Goal: Information Seeking & Learning: Compare options

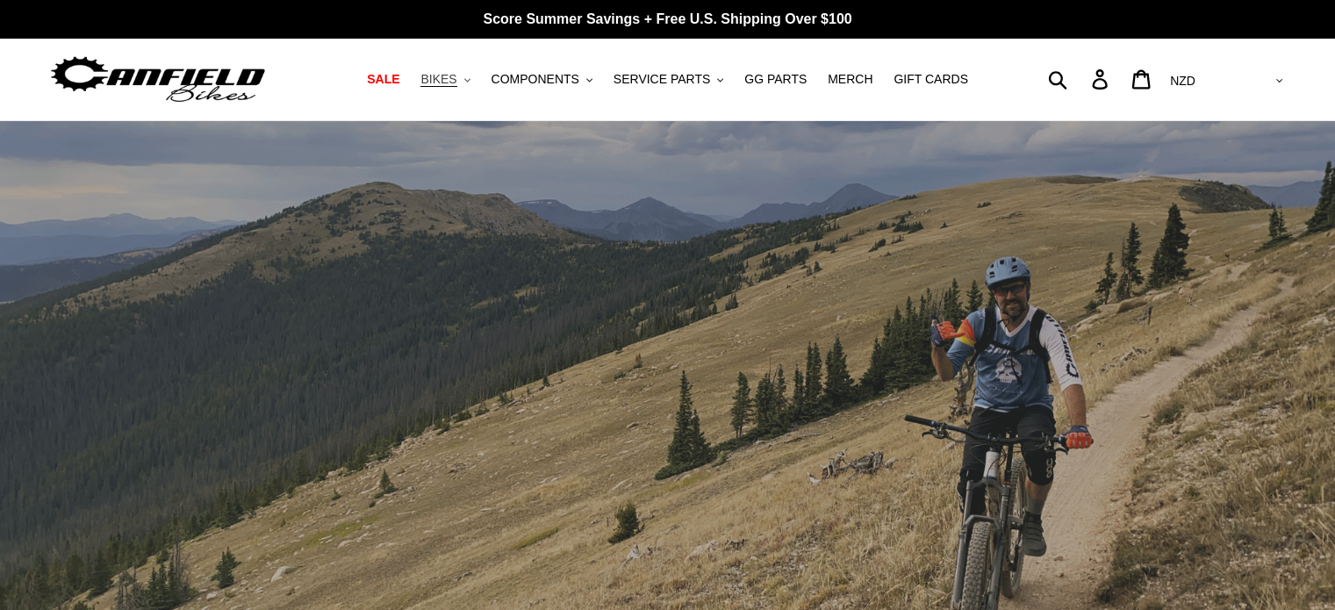
click at [456, 77] on span "BIKES" at bounding box center [438, 79] width 36 height 15
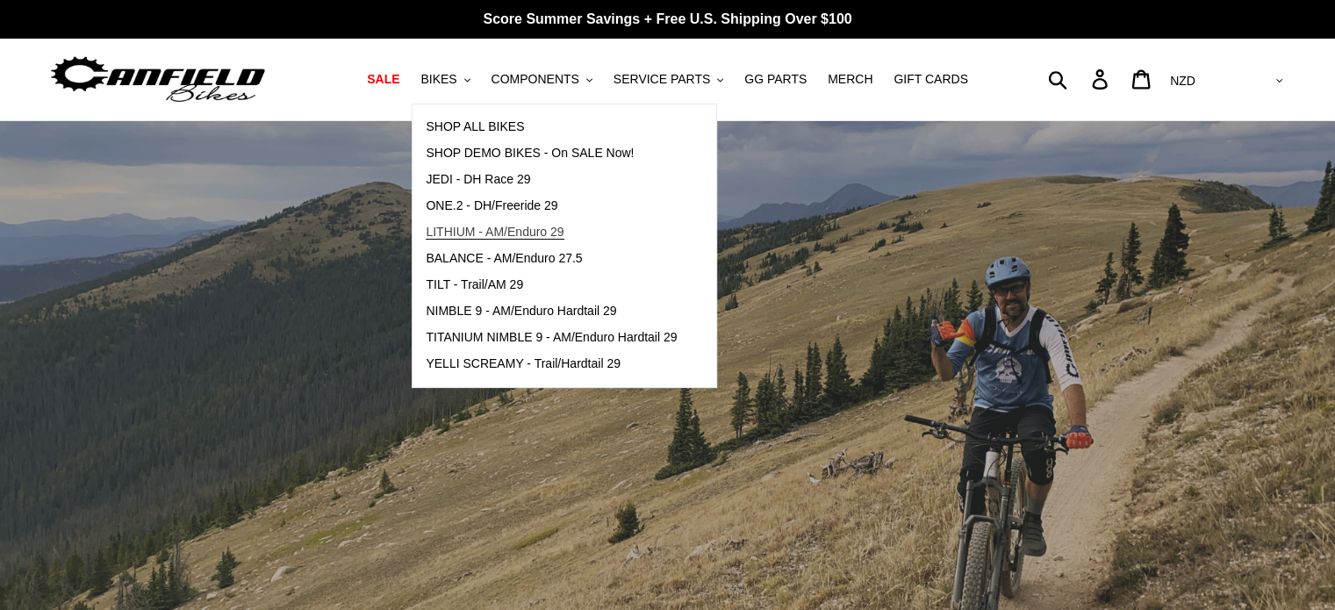
click at [503, 222] on link "LITHIUM - AM/Enduro 29" at bounding box center [550, 232] width 277 height 26
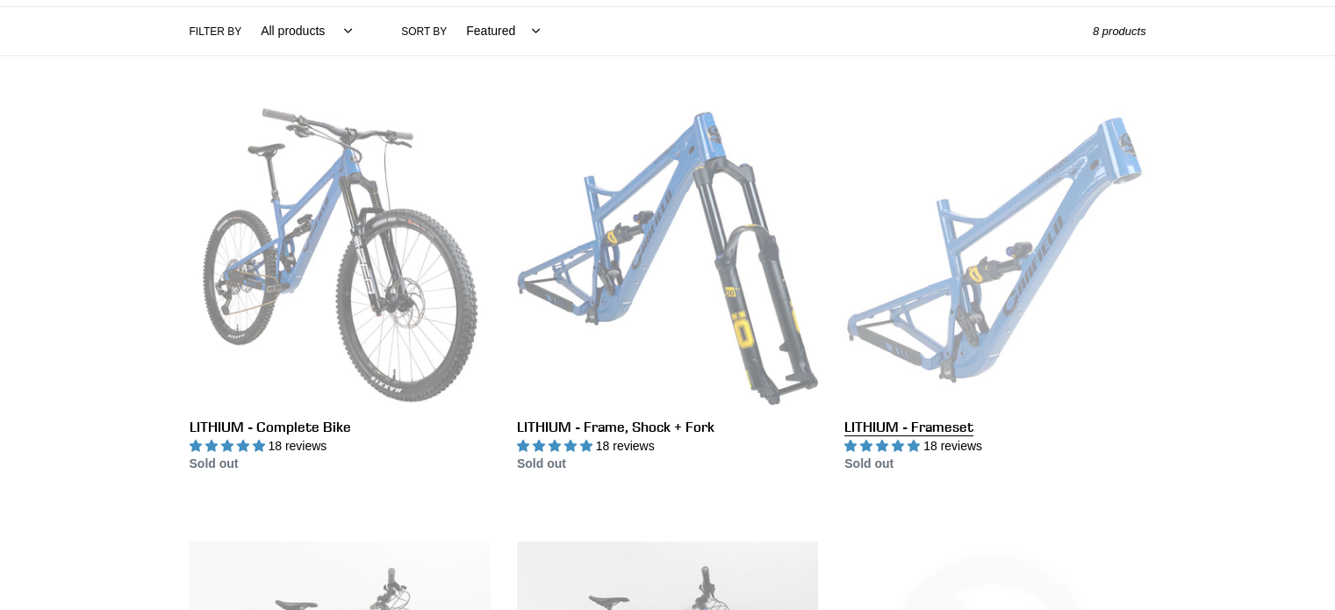
scroll to position [439, 0]
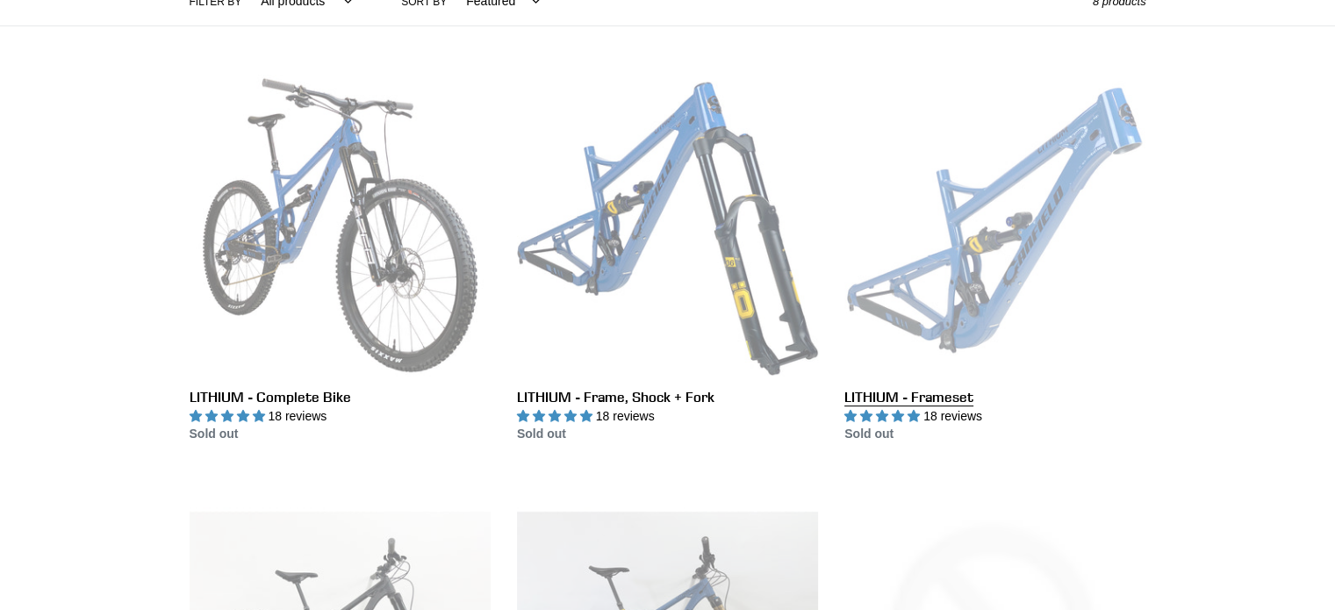
click at [1020, 208] on link "LITHIUM - Frameset" at bounding box center [994, 259] width 301 height 369
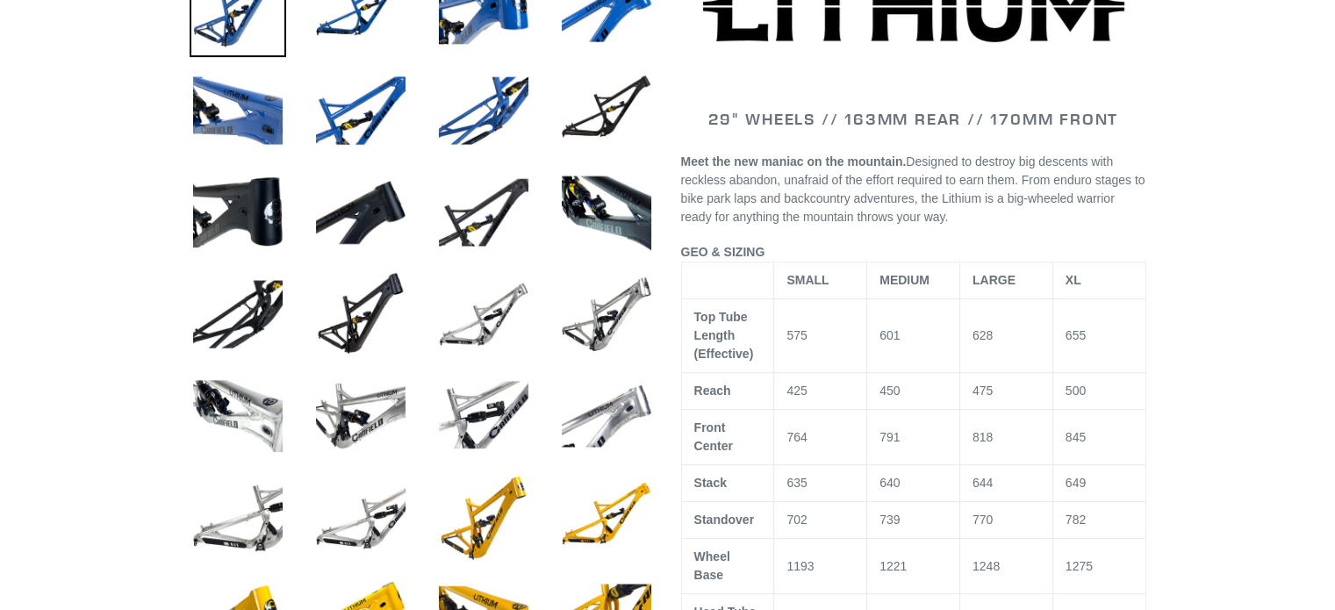
scroll to position [877, 0]
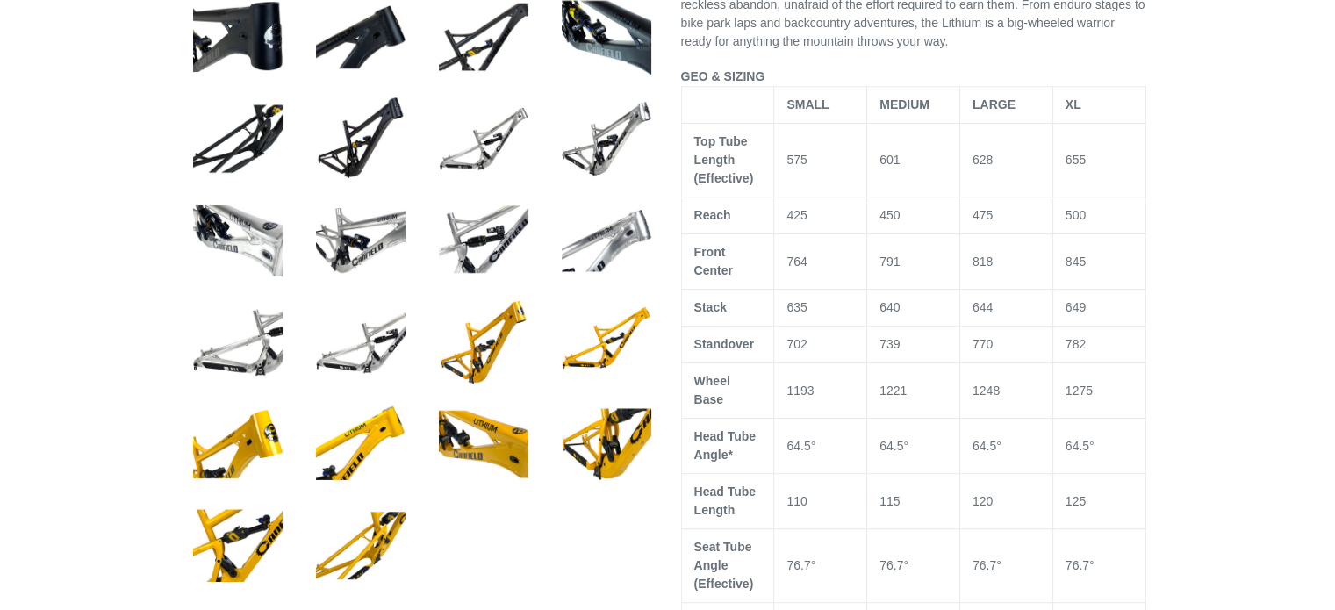
select select "highest-rating"
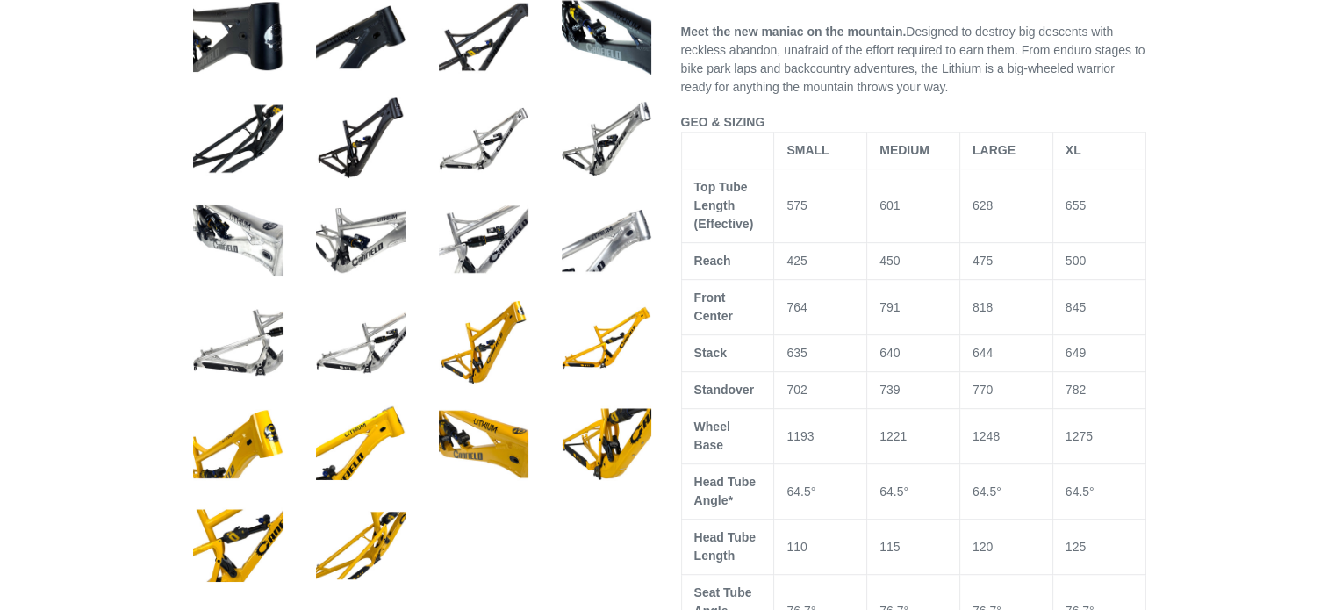
scroll to position [0, 0]
click at [348, 368] on img at bounding box center [360, 342] width 97 height 97
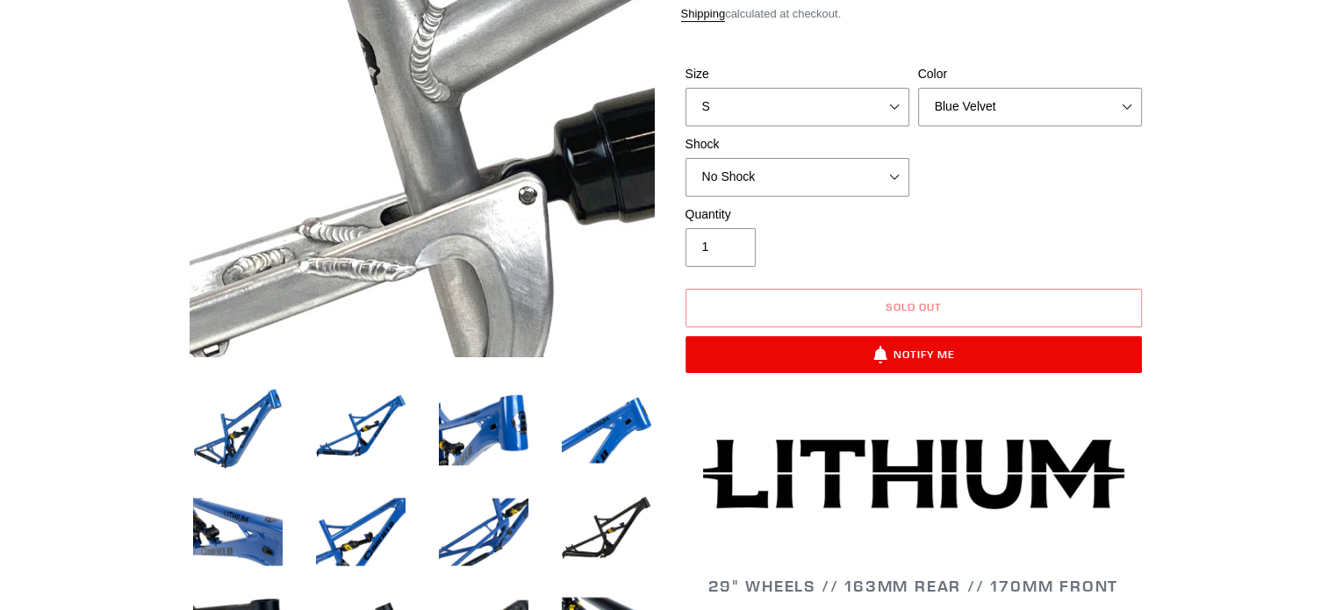
scroll to position [263, 0]
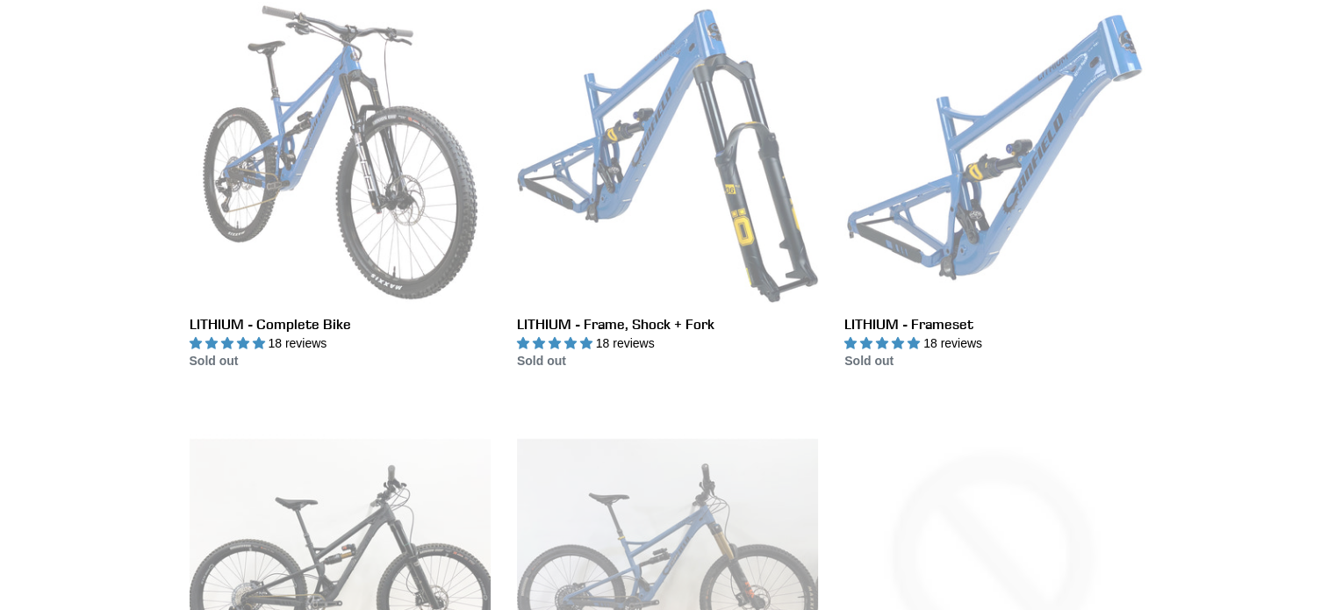
scroll to position [614, 0]
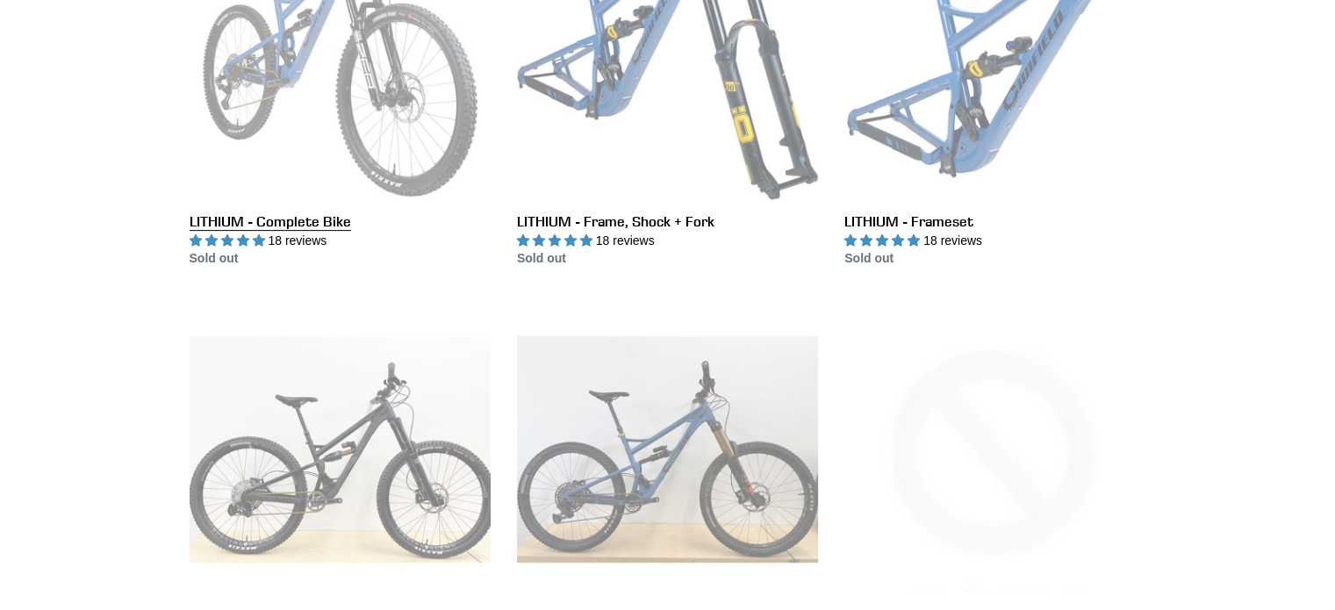
click at [312, 115] on link "LITHIUM - Complete Bike" at bounding box center [340, 83] width 301 height 369
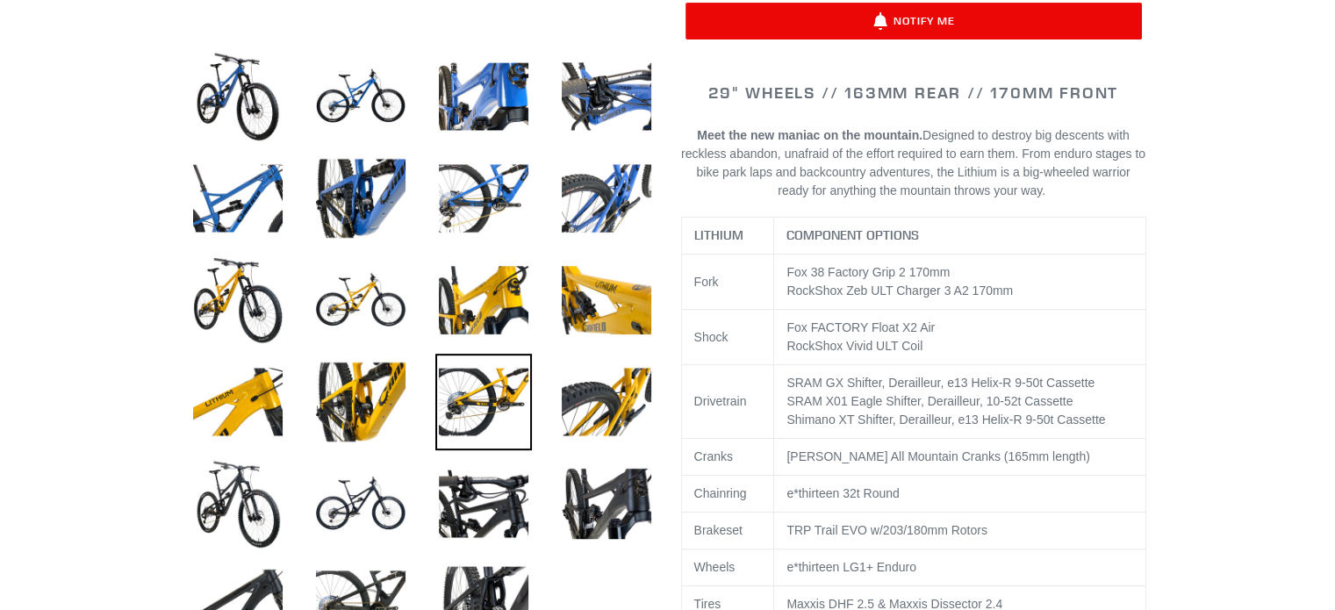
select select "highest-rating"
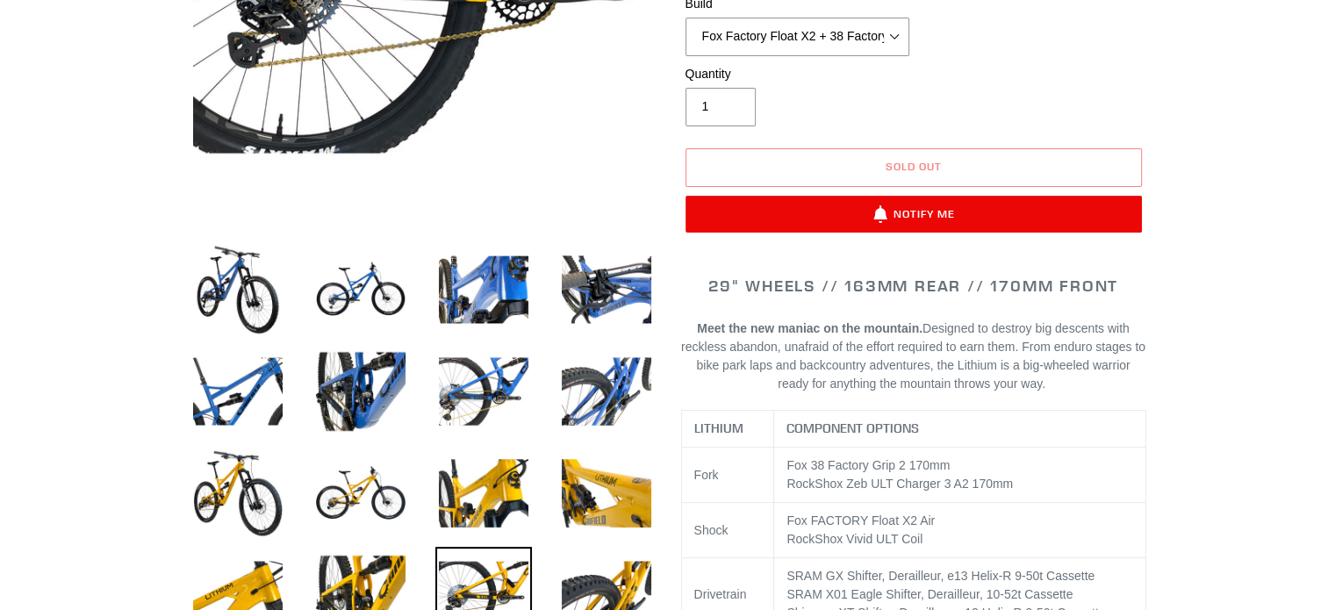
scroll to position [439, 0]
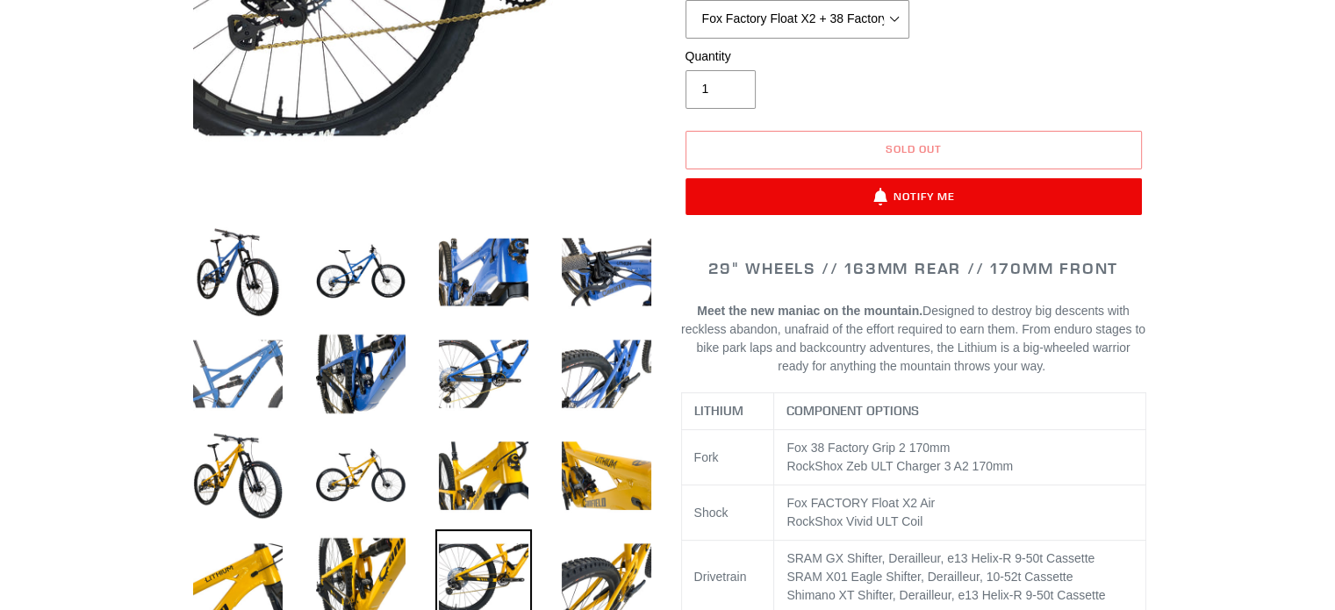
click at [246, 383] on img at bounding box center [238, 374] width 97 height 97
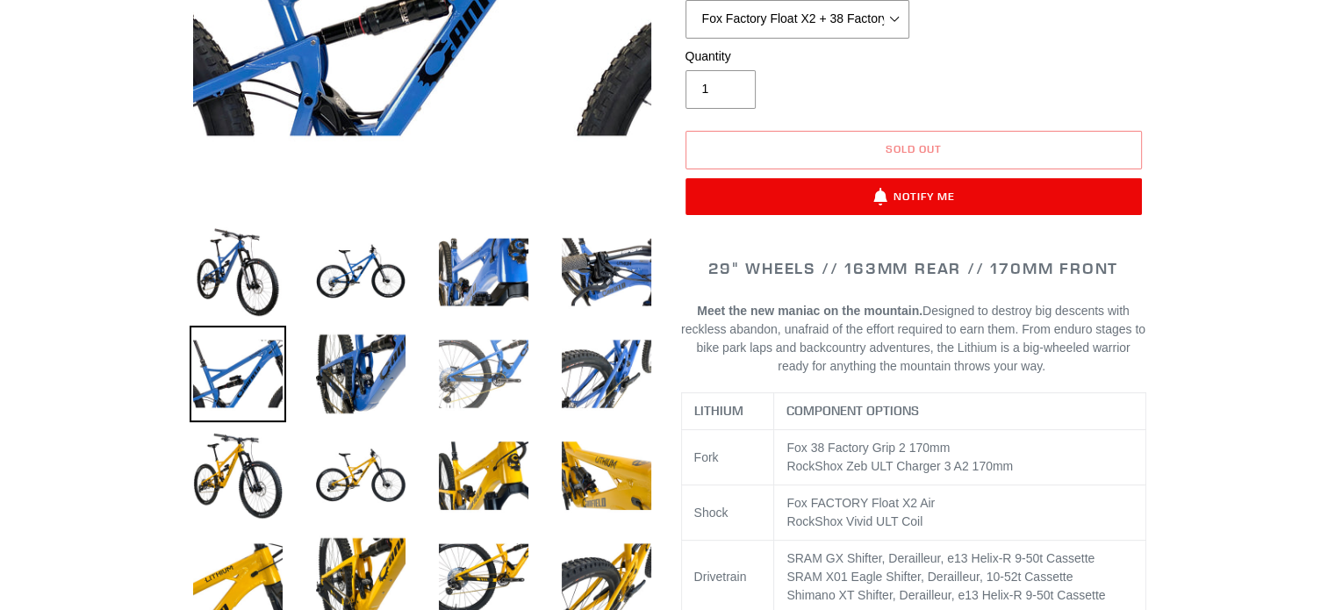
click at [470, 371] on img at bounding box center [483, 374] width 97 height 97
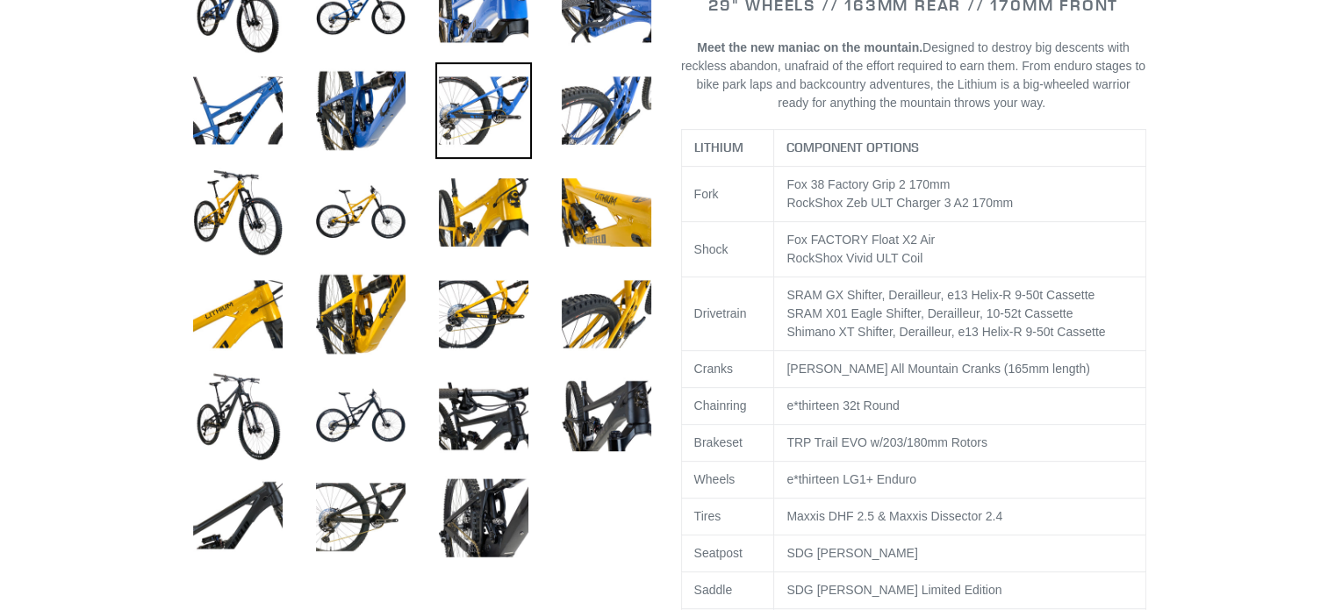
scroll to position [790, 0]
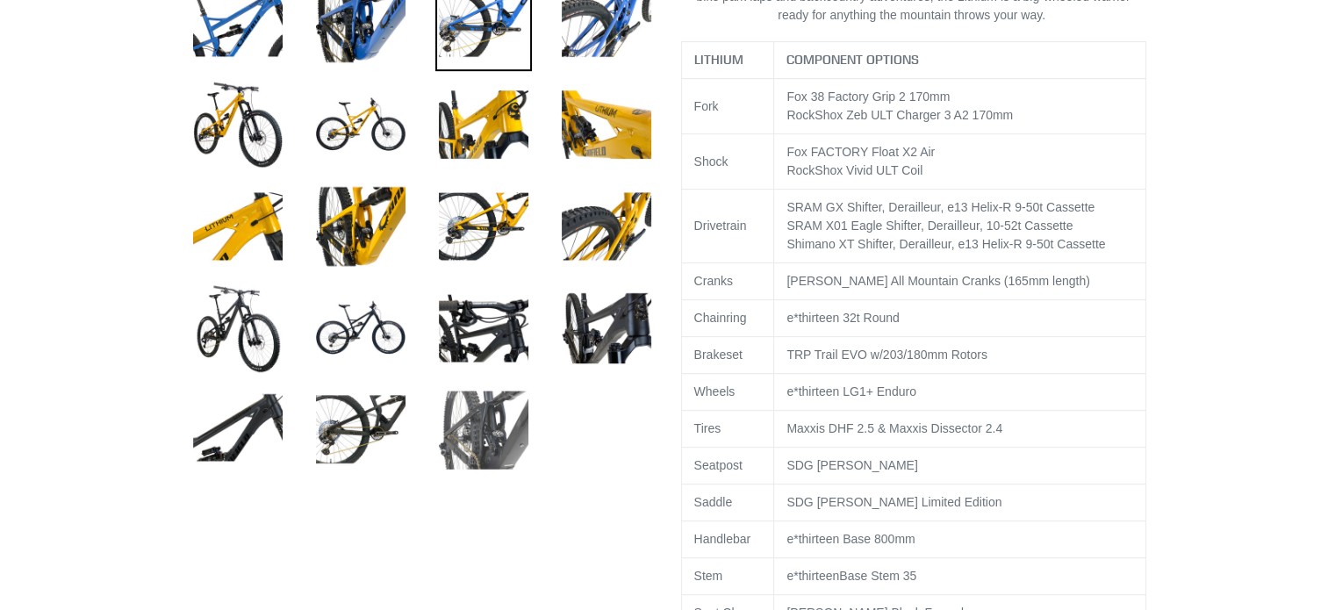
click at [465, 434] on img at bounding box center [483, 430] width 97 height 97
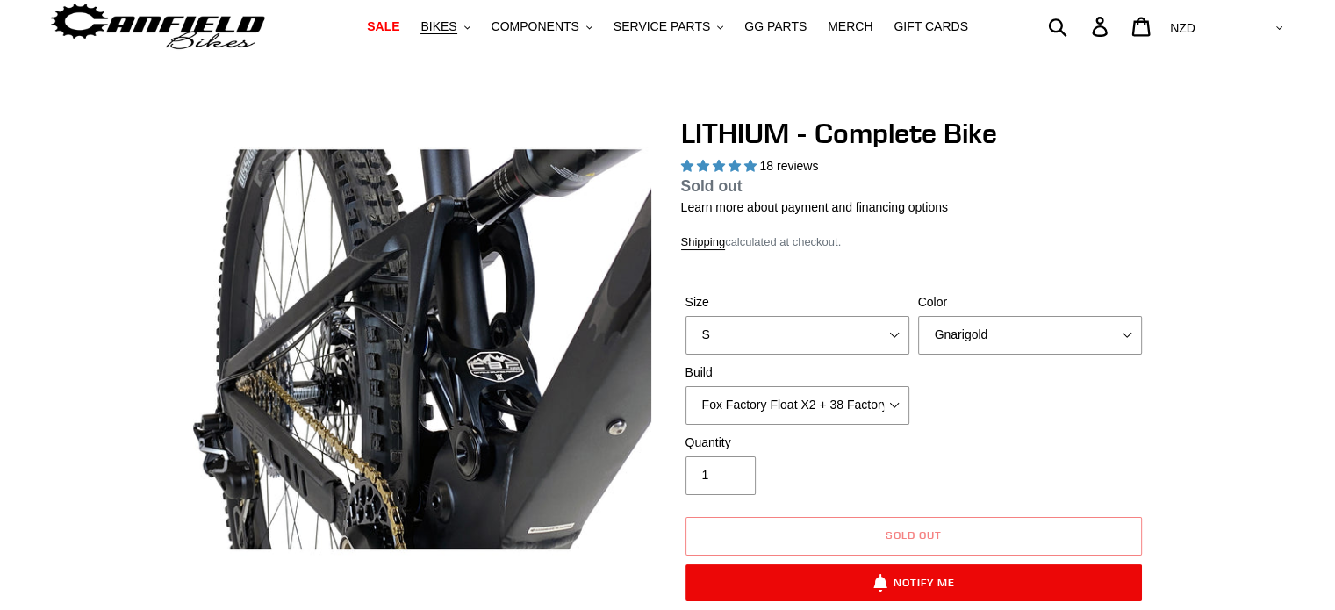
scroll to position [0, 0]
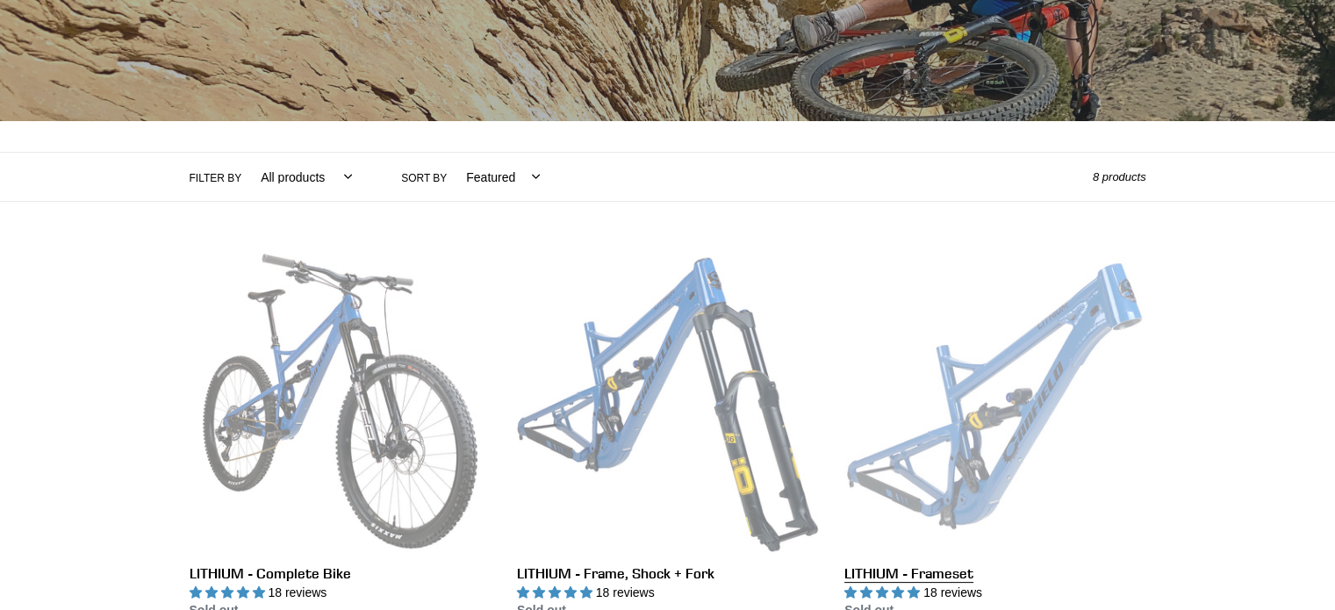
click at [1026, 399] on link "LITHIUM - Frameset" at bounding box center [994, 434] width 301 height 369
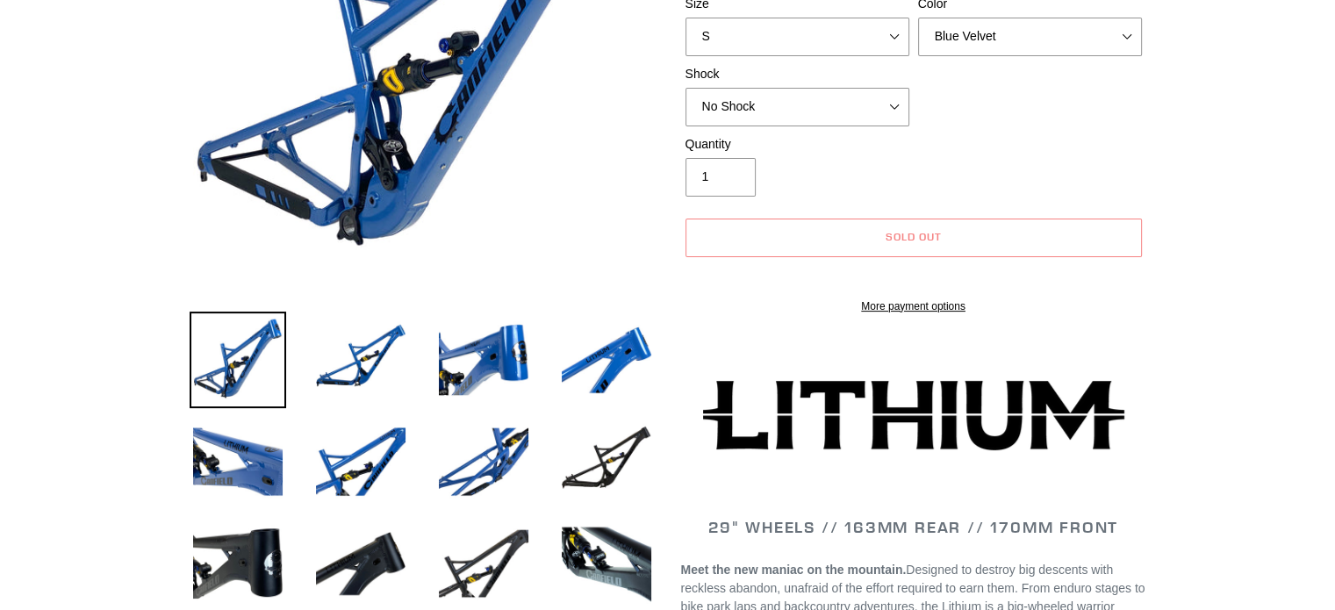
select select "highest-rating"
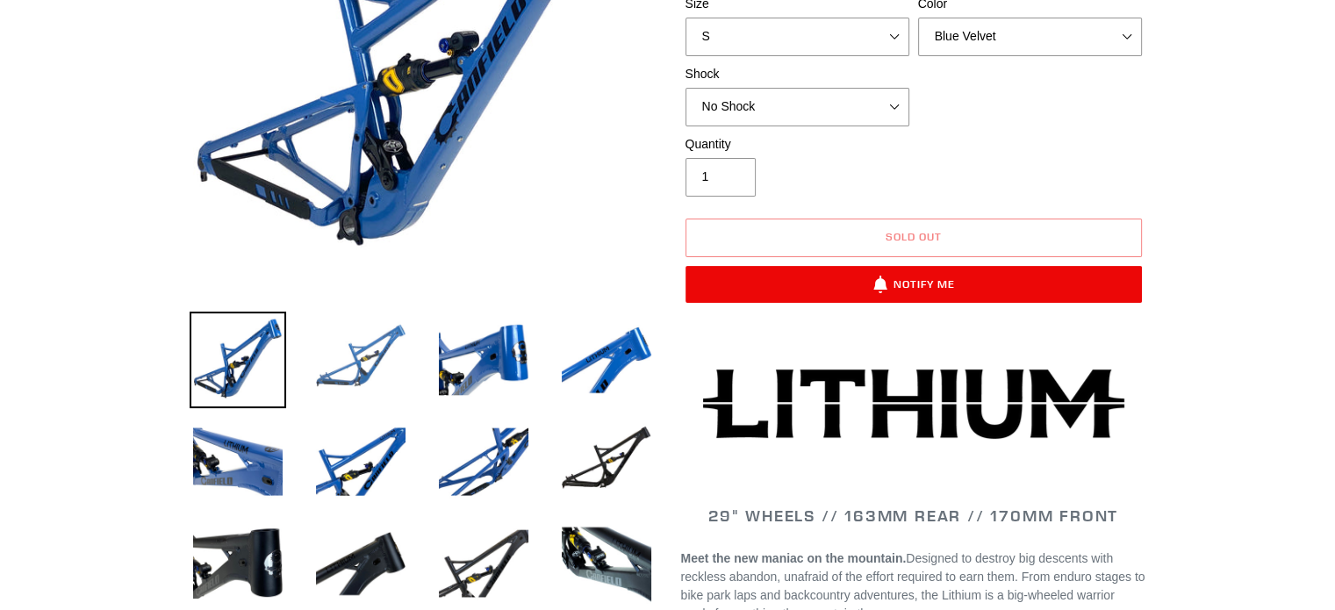
click at [387, 354] on img at bounding box center [360, 359] width 97 height 97
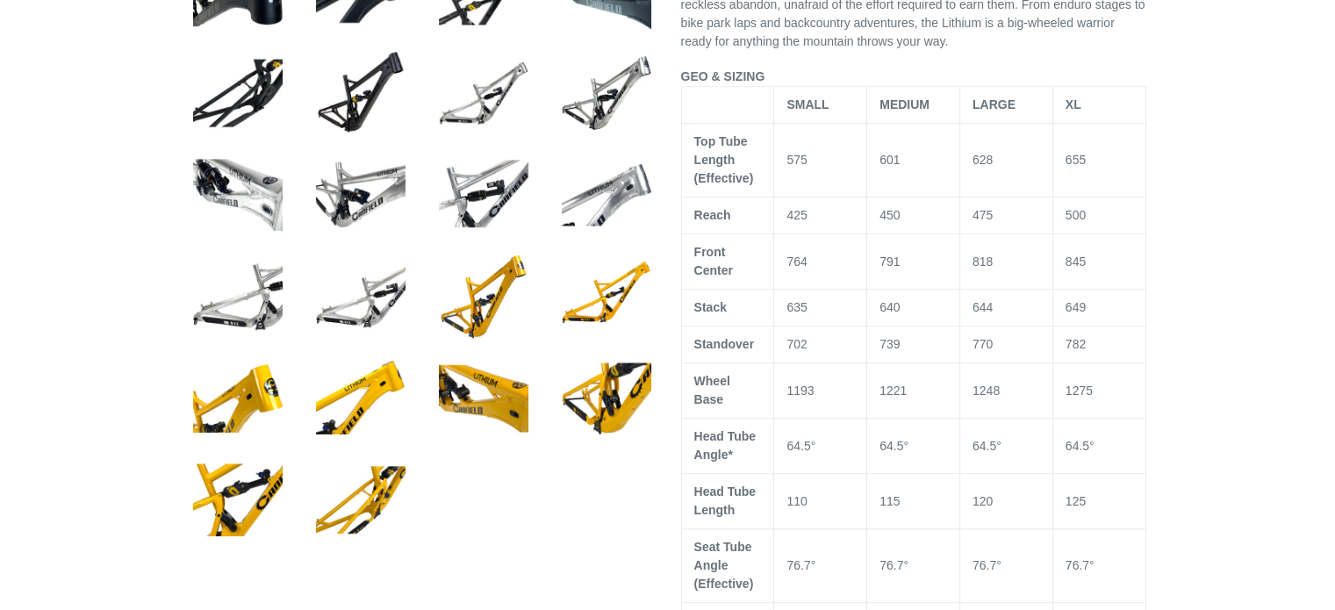
scroll to position [965, 0]
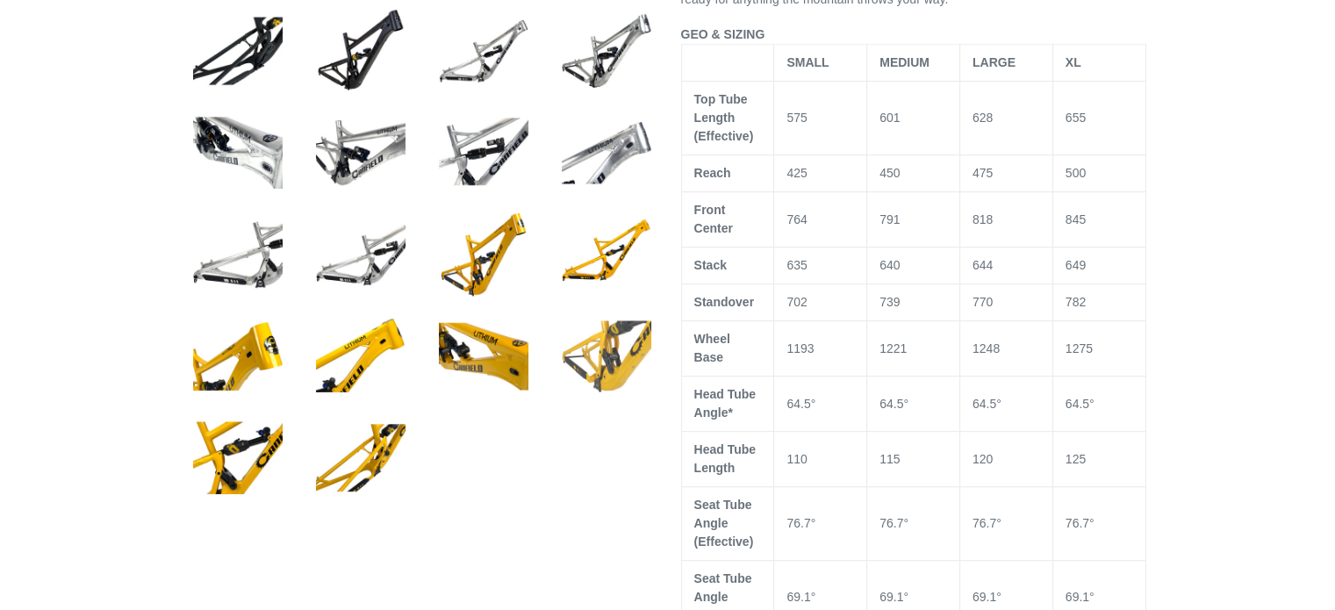
click at [618, 344] on img at bounding box center [606, 356] width 97 height 97
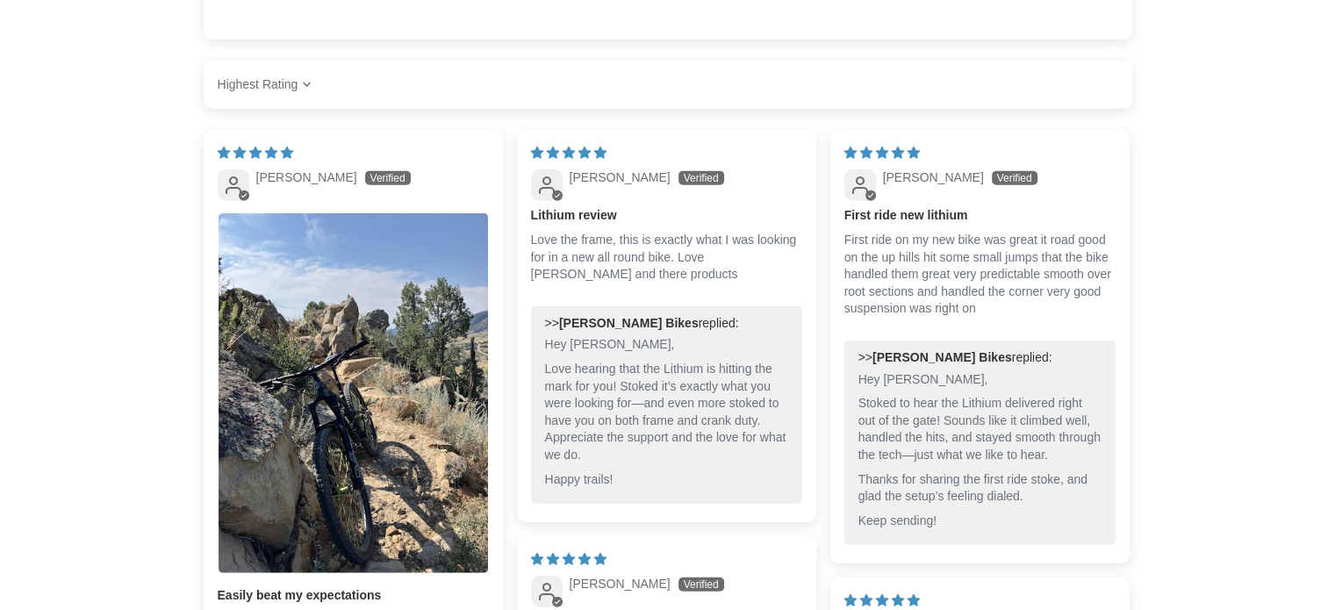
scroll to position [4212, 0]
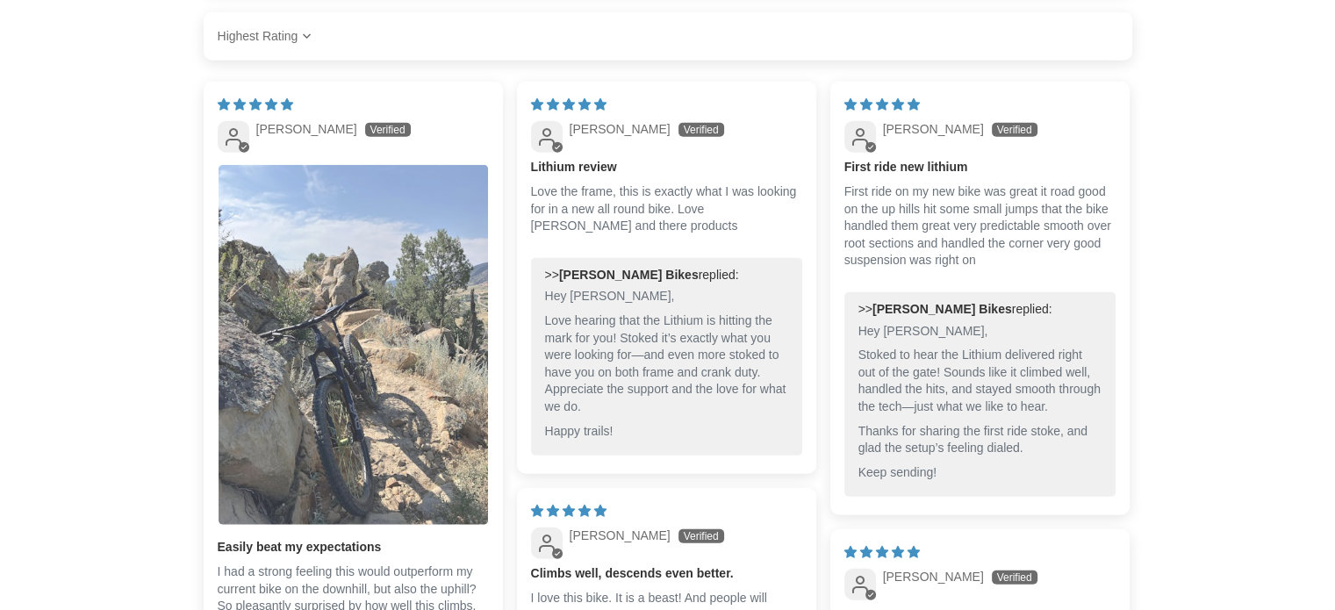
click at [338, 280] on img "Link to user picture 1" at bounding box center [352, 345] width 269 height 360
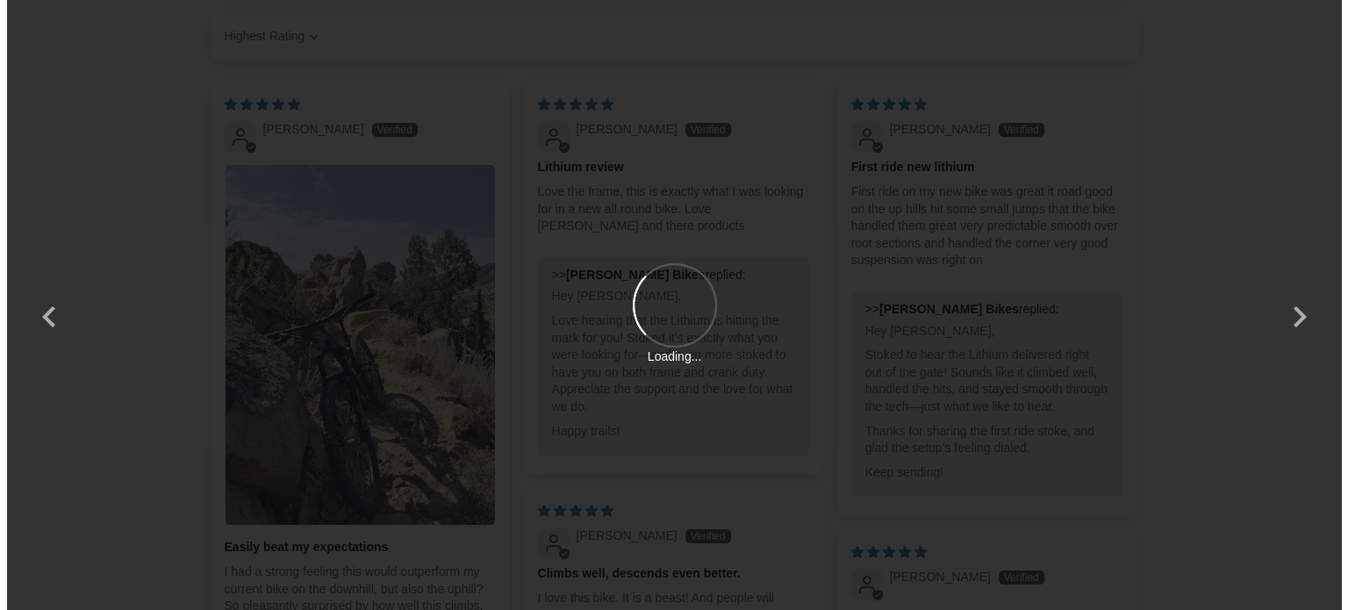
scroll to position [0, 0]
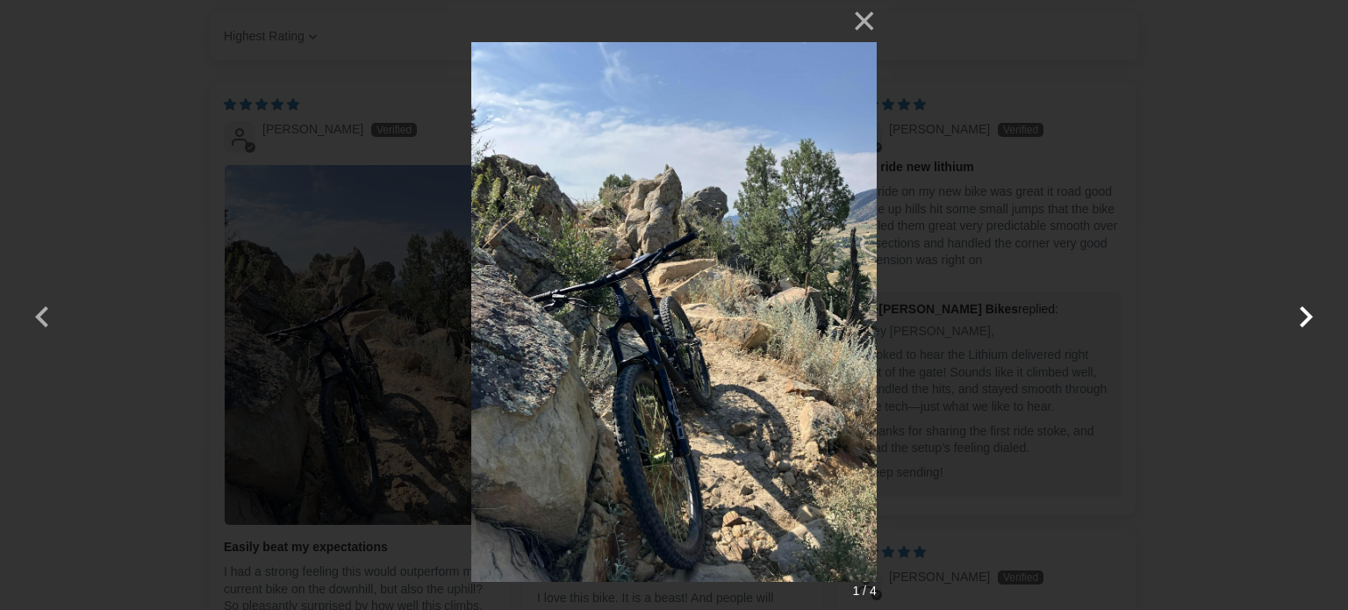
click at [1316, 315] on button "button" at bounding box center [1306, 305] width 42 height 42
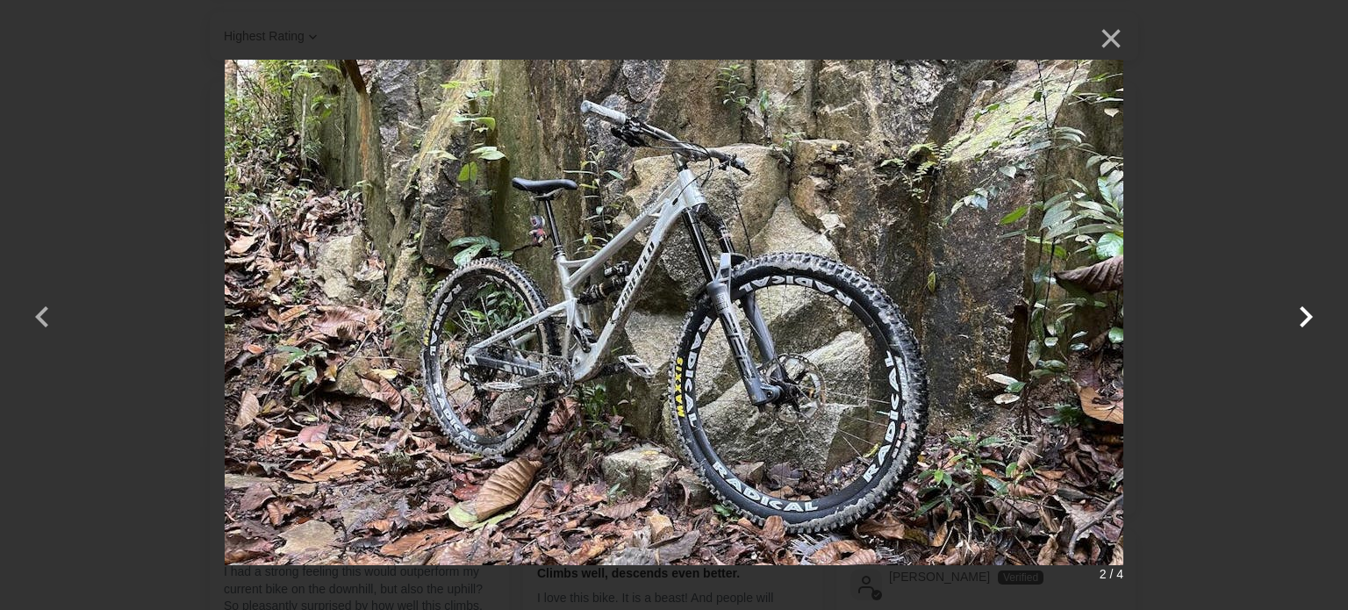
click at [1309, 313] on button "button" at bounding box center [1306, 305] width 42 height 42
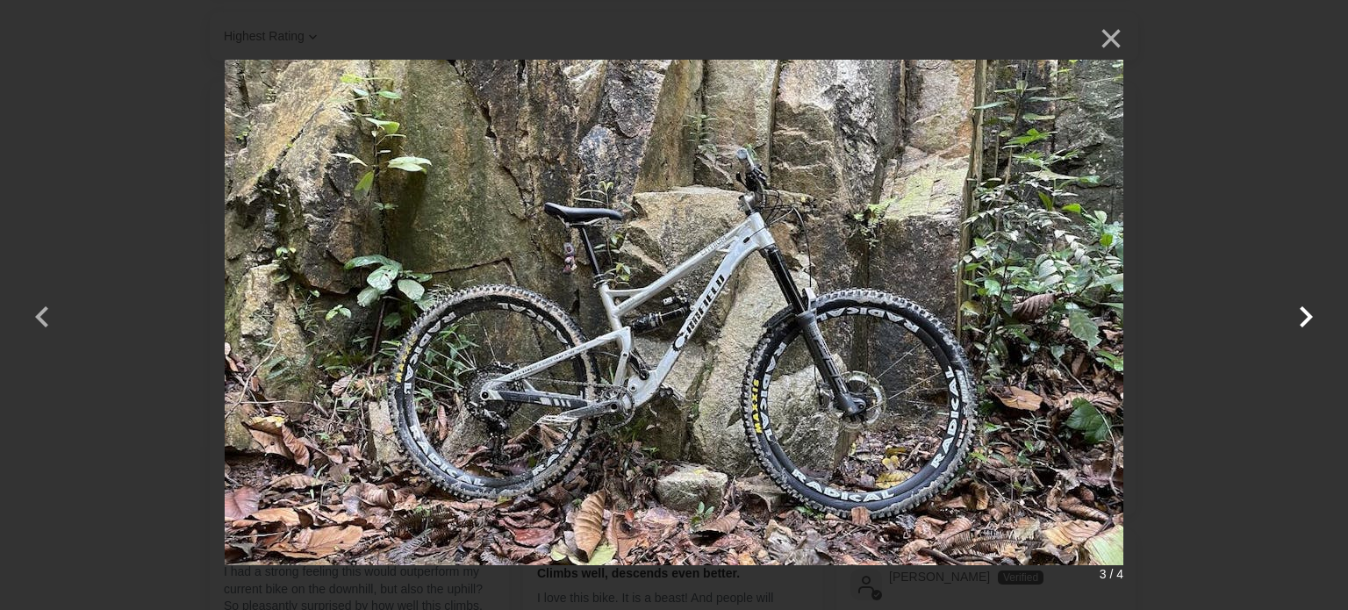
click at [1309, 313] on button "button" at bounding box center [1306, 305] width 42 height 42
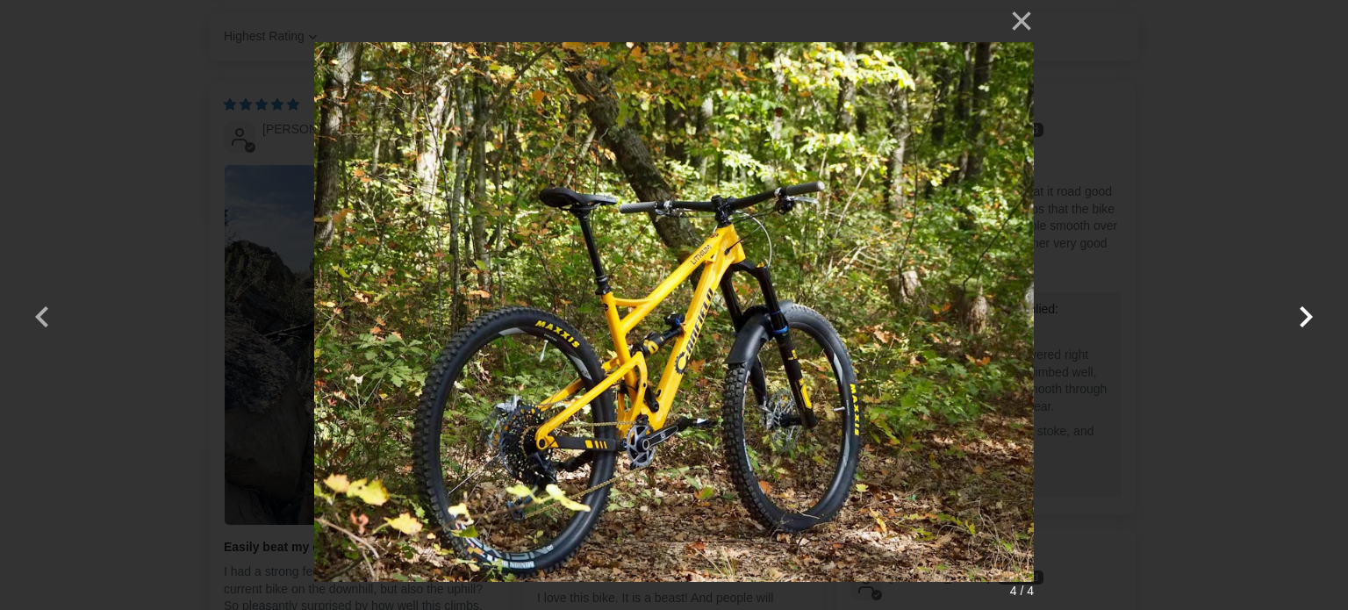
click at [1309, 313] on button "button" at bounding box center [1306, 305] width 42 height 42
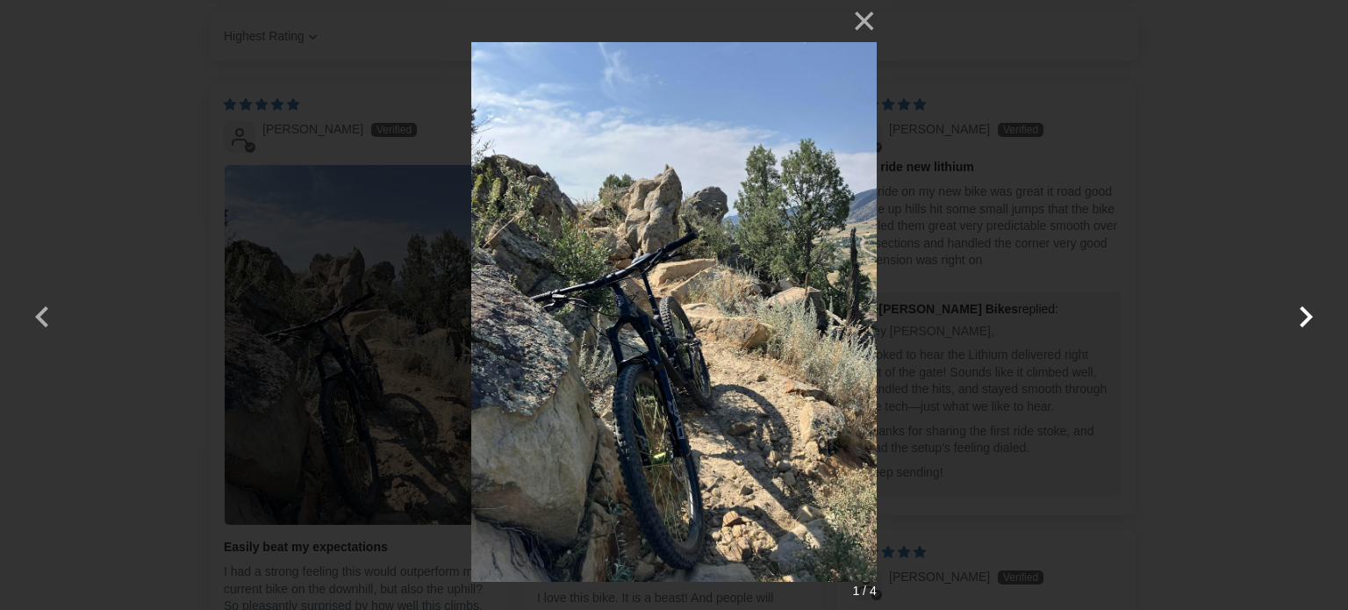
click at [1309, 313] on button "button" at bounding box center [1306, 305] width 42 height 42
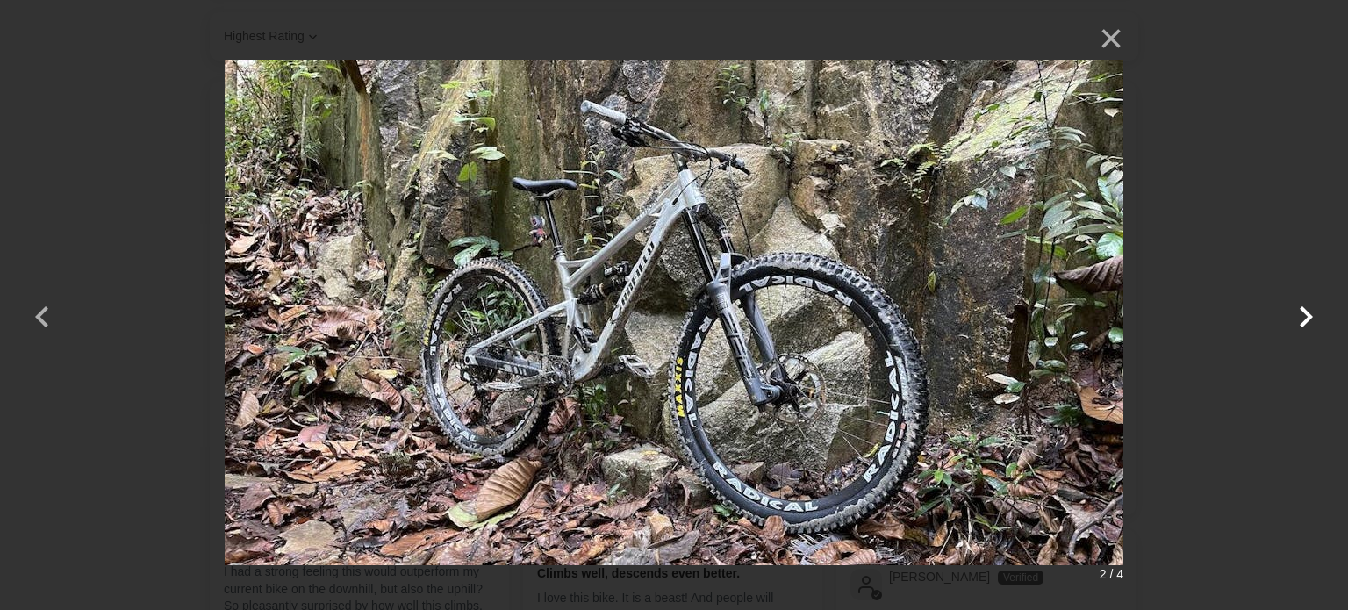
click at [1309, 313] on button "button" at bounding box center [1306, 305] width 42 height 42
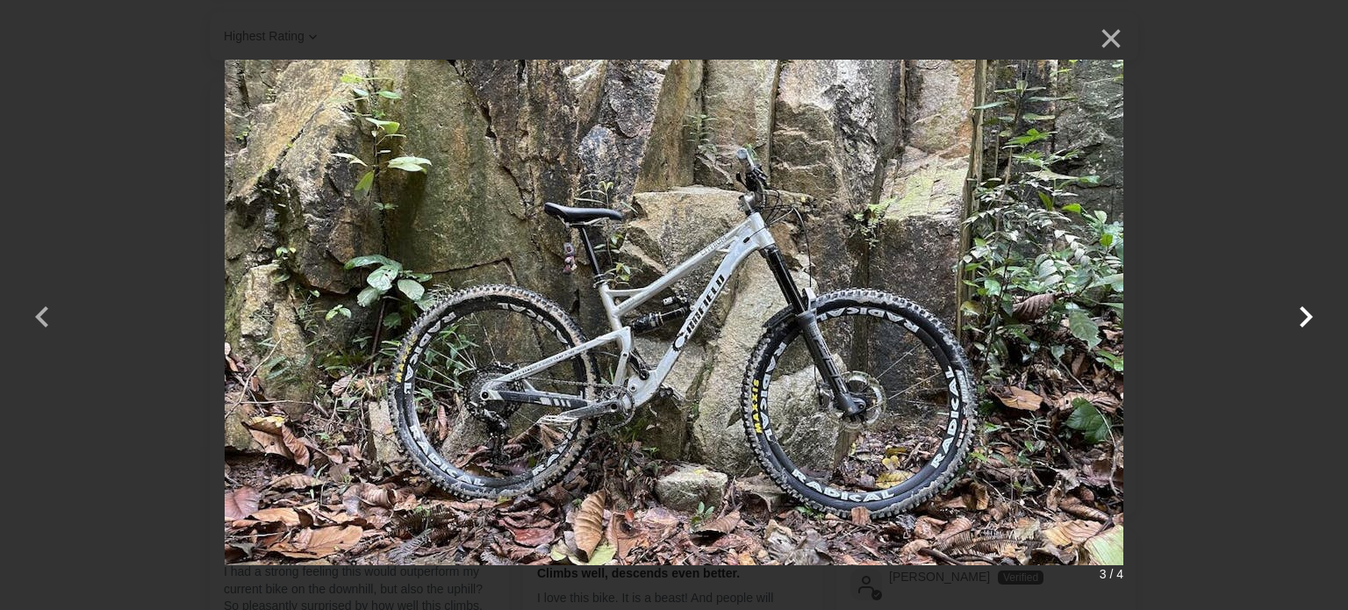
click at [1309, 313] on button "button" at bounding box center [1306, 305] width 42 height 42
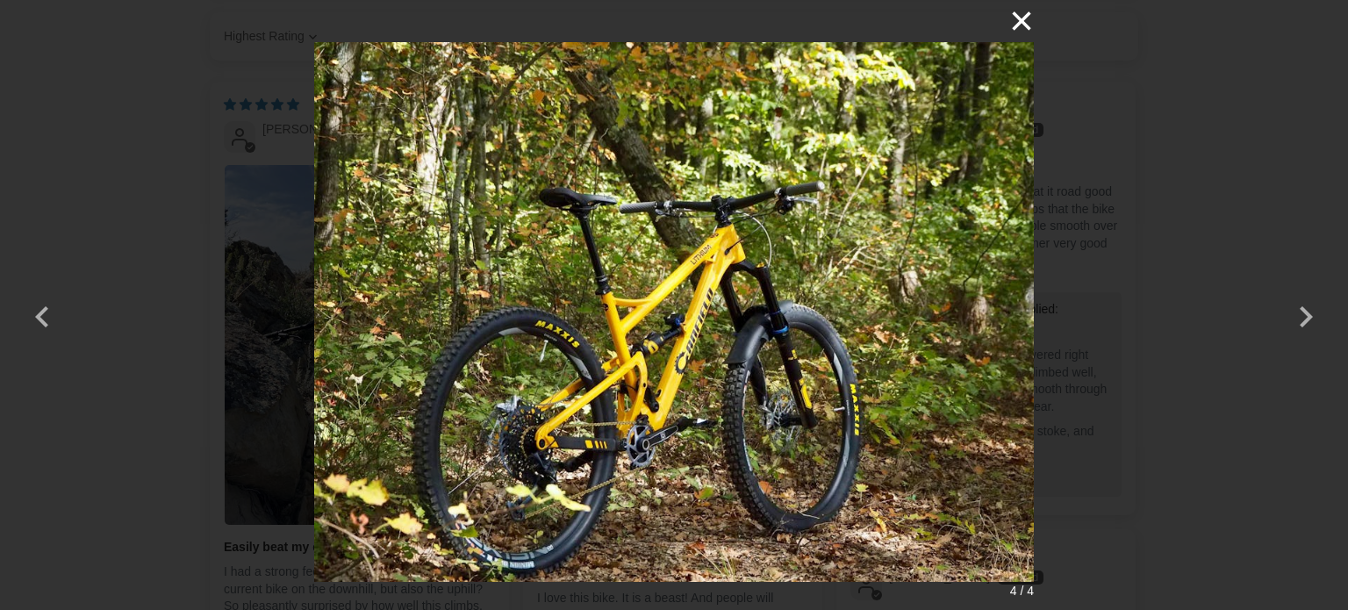
click at [1025, 14] on button "×" at bounding box center [1012, 21] width 42 height 42
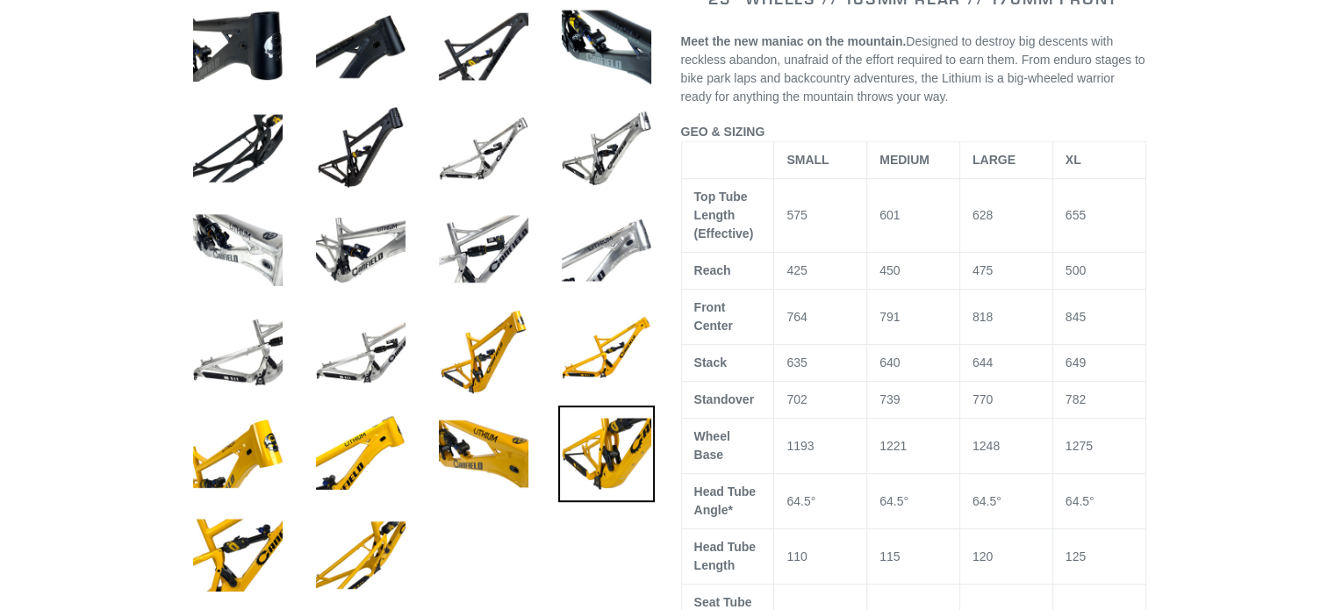
scroll to position [702, 0]
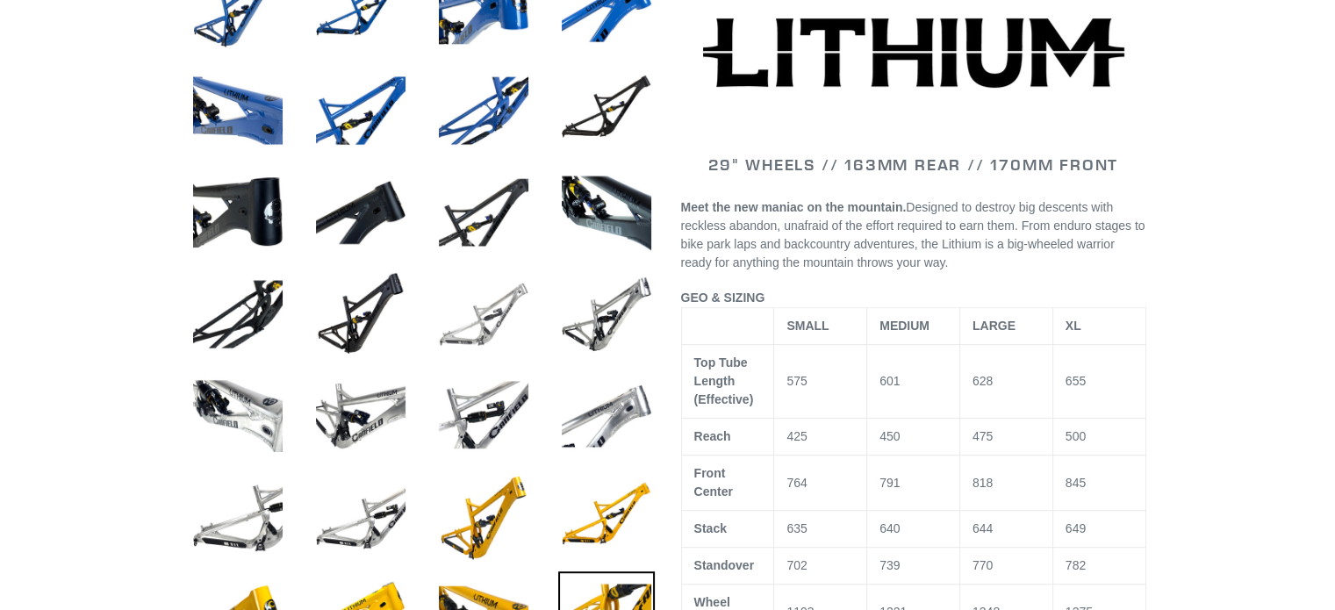
click at [472, 310] on img at bounding box center [483, 314] width 97 height 97
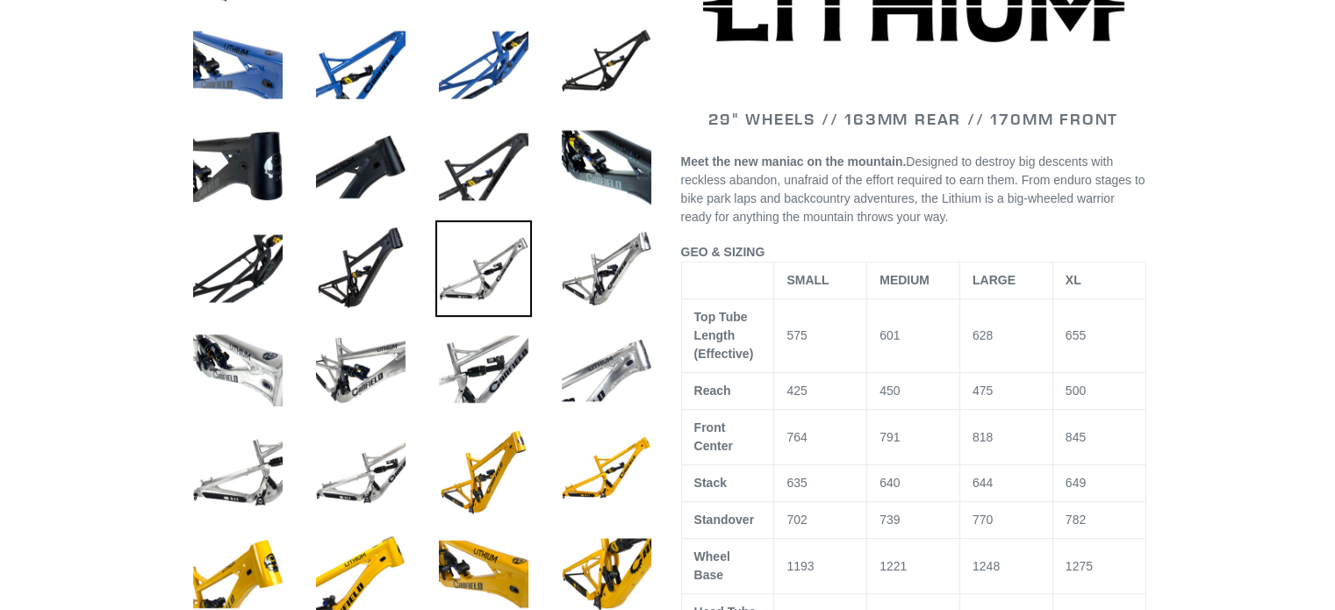
scroll to position [790, 0]
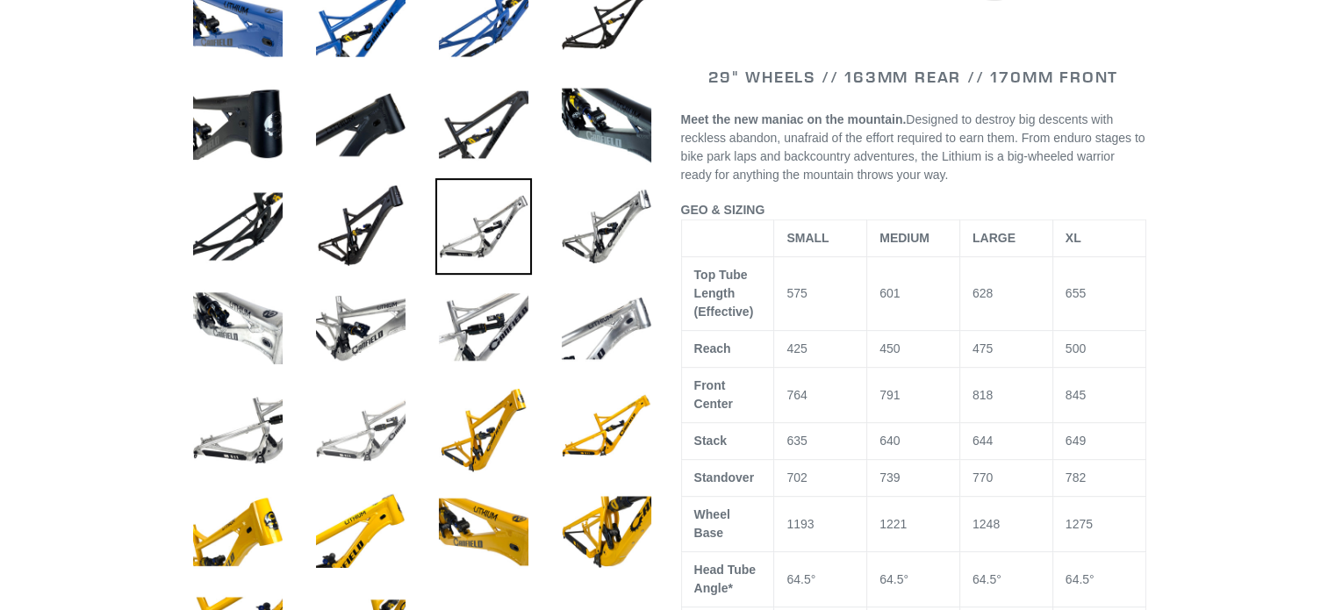
click at [348, 416] on img at bounding box center [360, 430] width 97 height 97
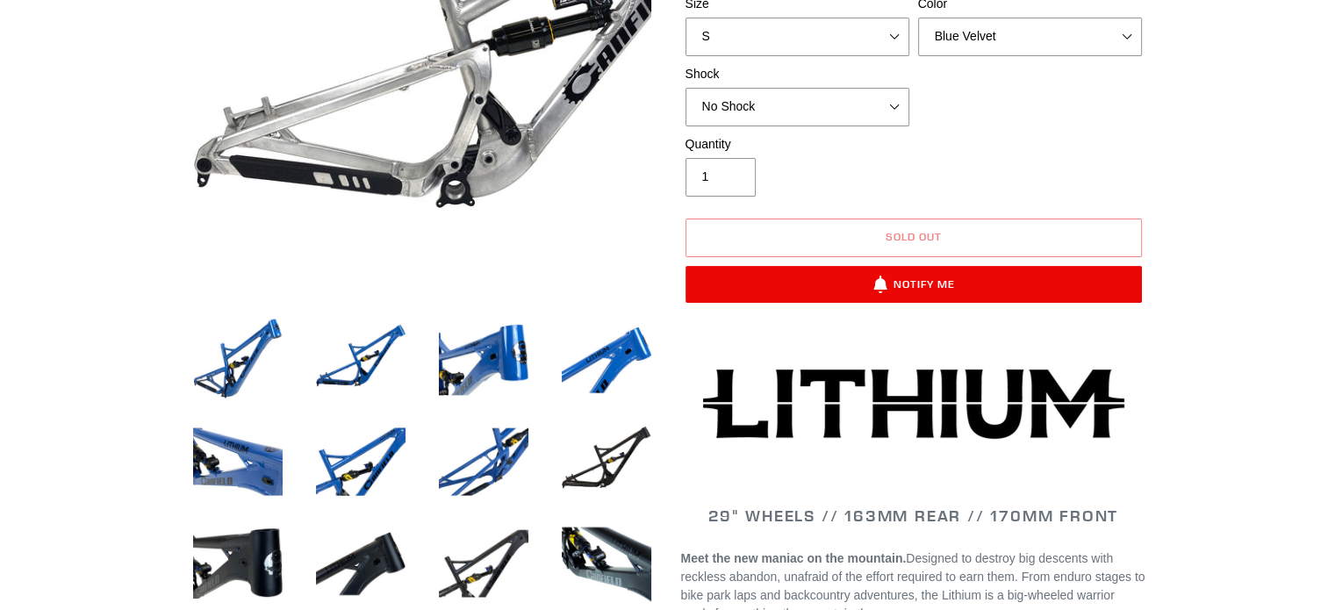
scroll to position [175, 0]
